Goal: Find specific page/section: Find specific page/section

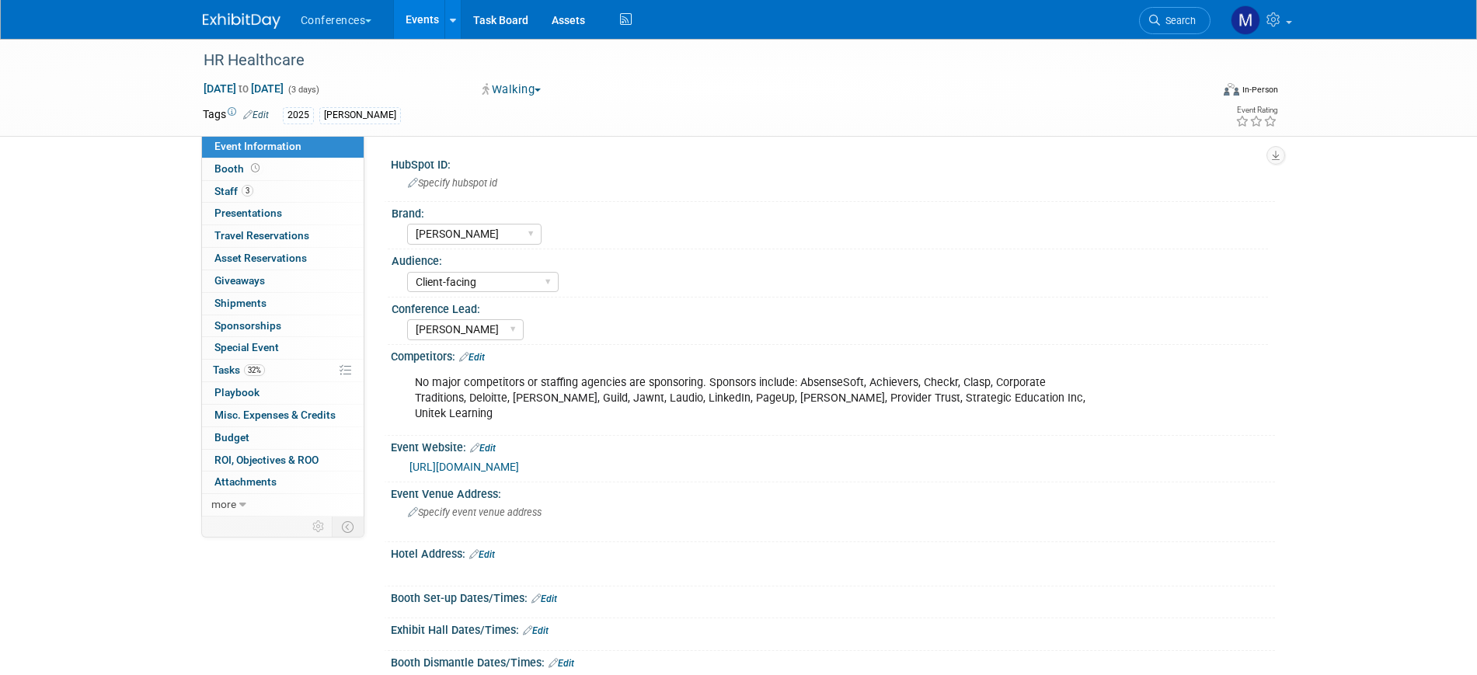
select select "[PERSON_NAME]"
select select "Client-facing"
select select "[PERSON_NAME]"
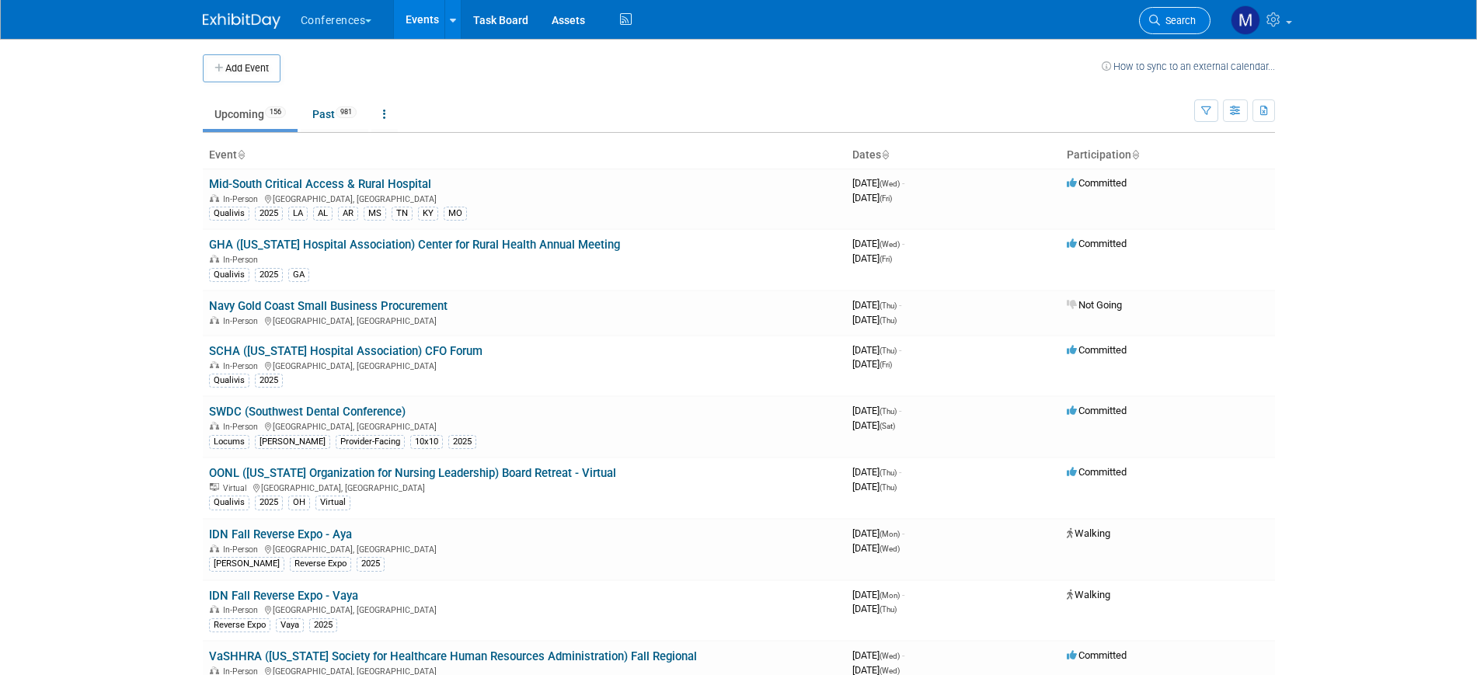
click at [1181, 19] on span "Search" at bounding box center [1178, 21] width 36 height 12
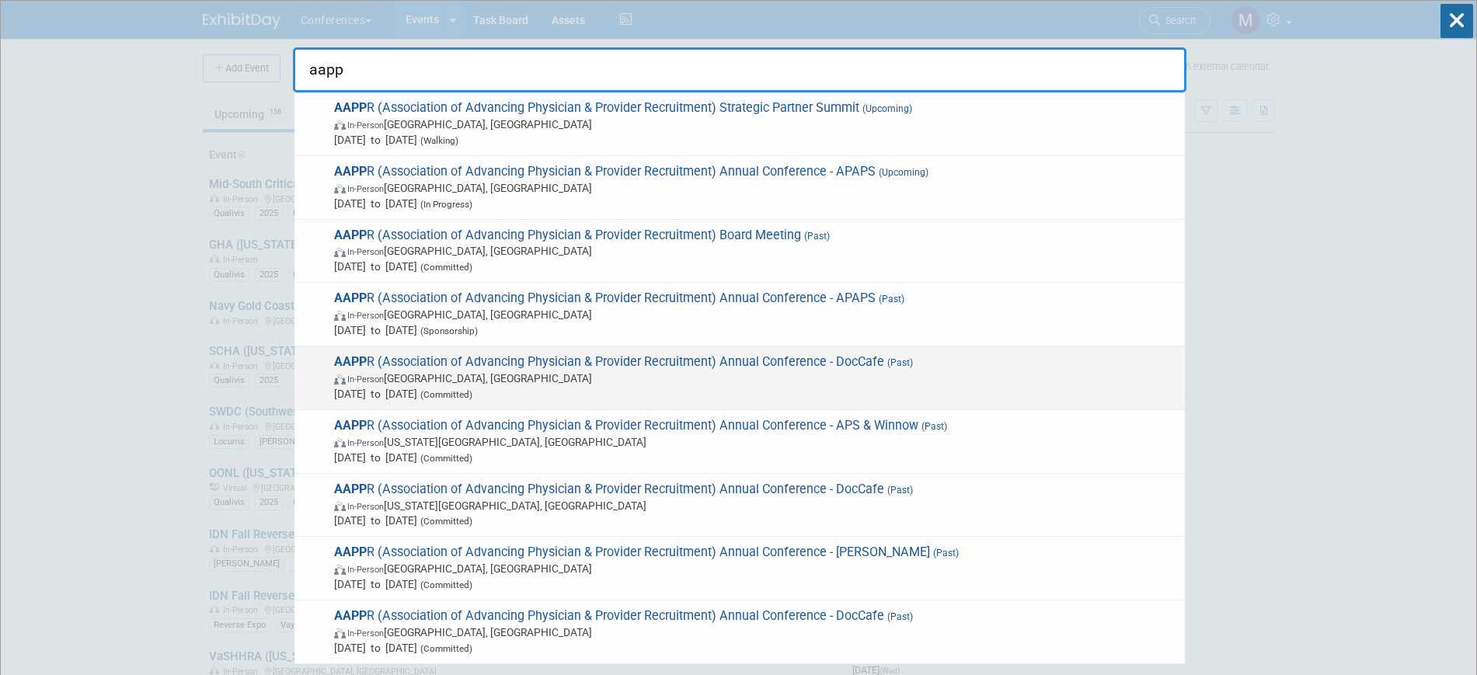
type input "aapp"
click at [420, 382] on span "In-Person [GEOGRAPHIC_DATA], [GEOGRAPHIC_DATA]" at bounding box center [755, 379] width 843 height 16
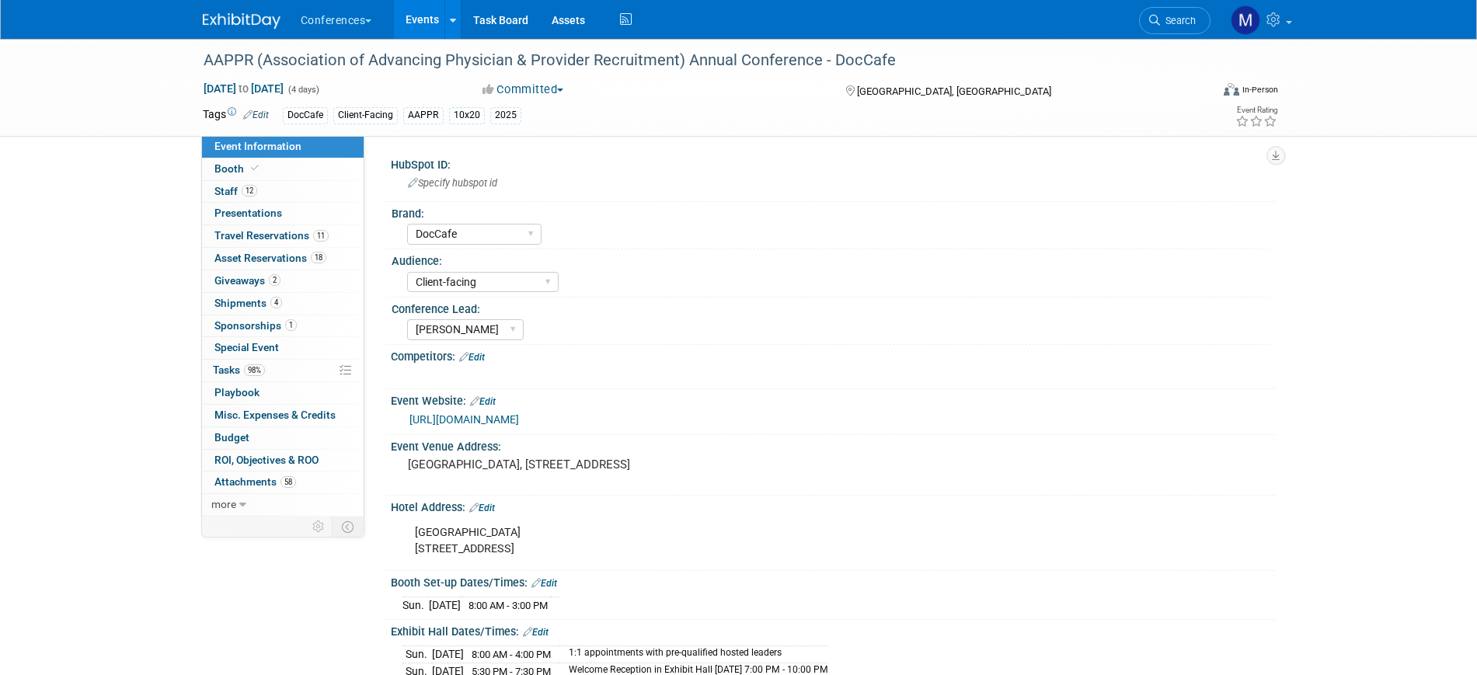
select select "DocCafe"
select select "Client-facing"
select select "[PERSON_NAME]"
click at [291, 323] on span "1" at bounding box center [291, 325] width 12 height 12
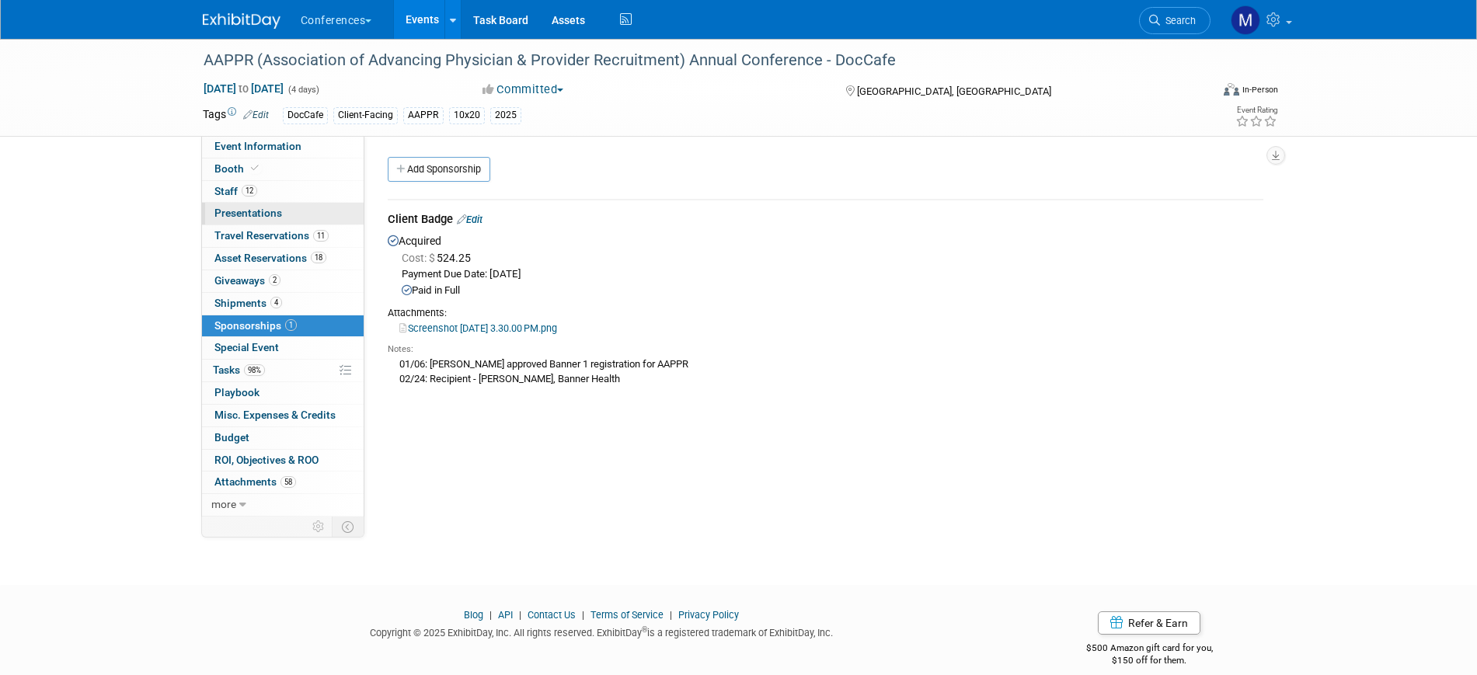
click at [245, 207] on span "Presentations 0" at bounding box center [248, 213] width 68 height 12
